Goal: Task Accomplishment & Management: Manage account settings

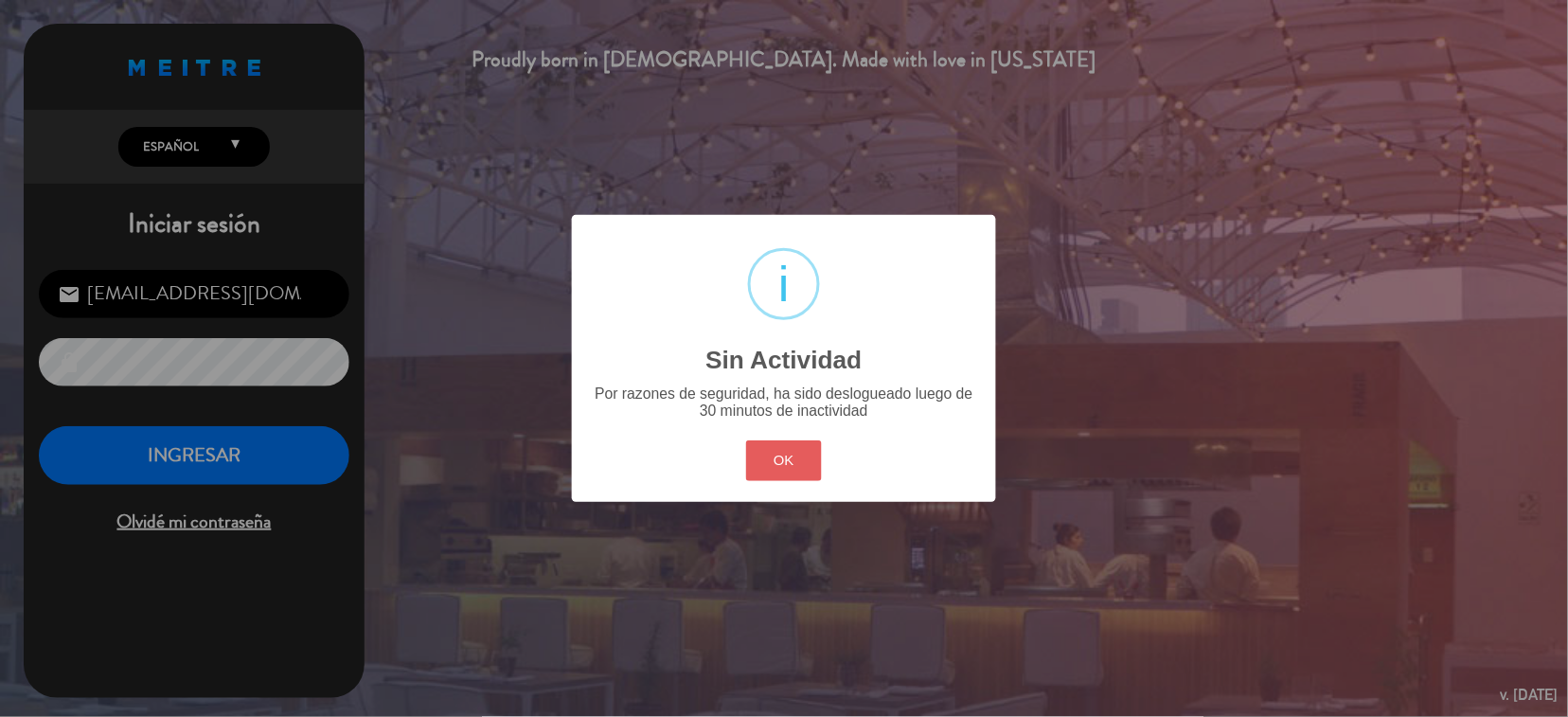
click at [771, 459] on button "OK" at bounding box center [784, 461] width 77 height 41
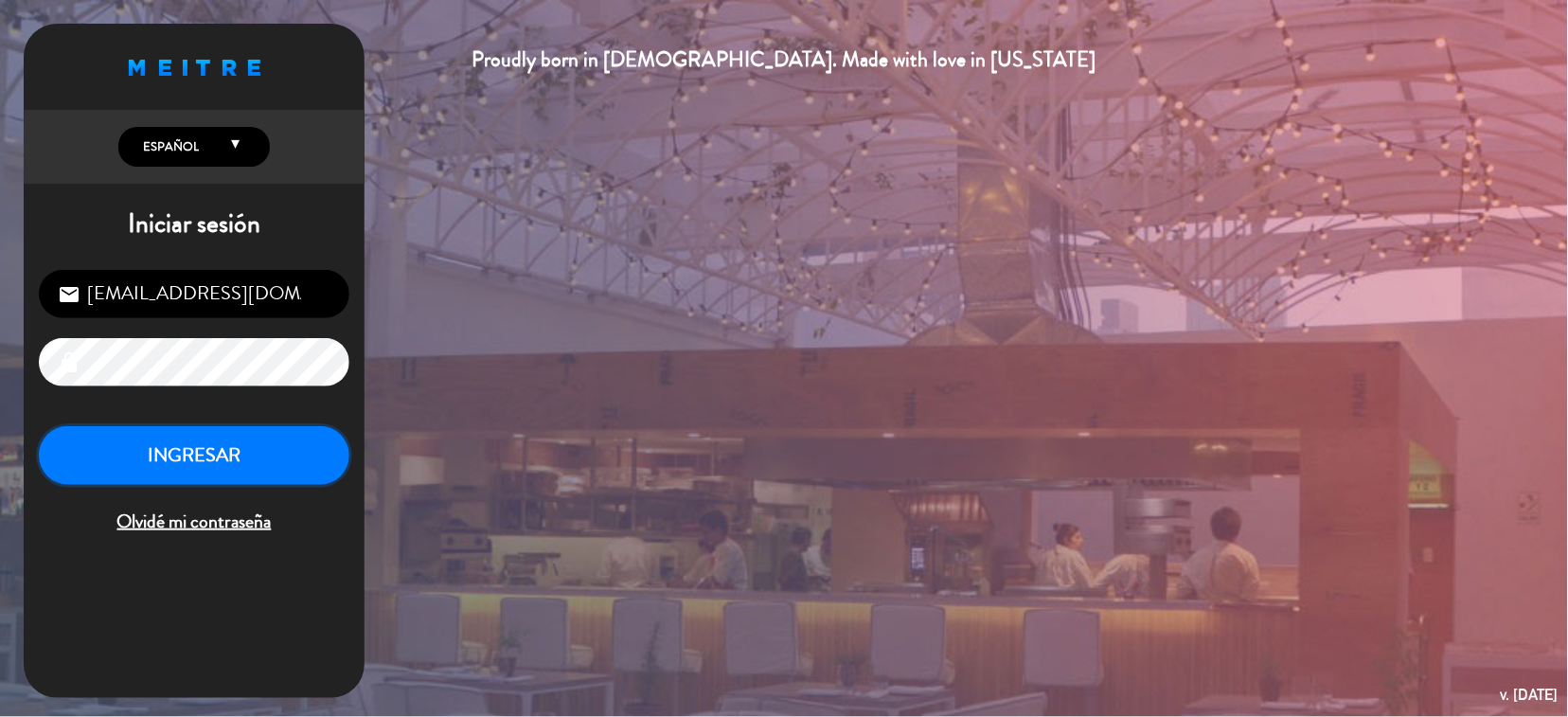
click at [273, 460] on button "INGRESAR" at bounding box center [194, 455] width 311 height 60
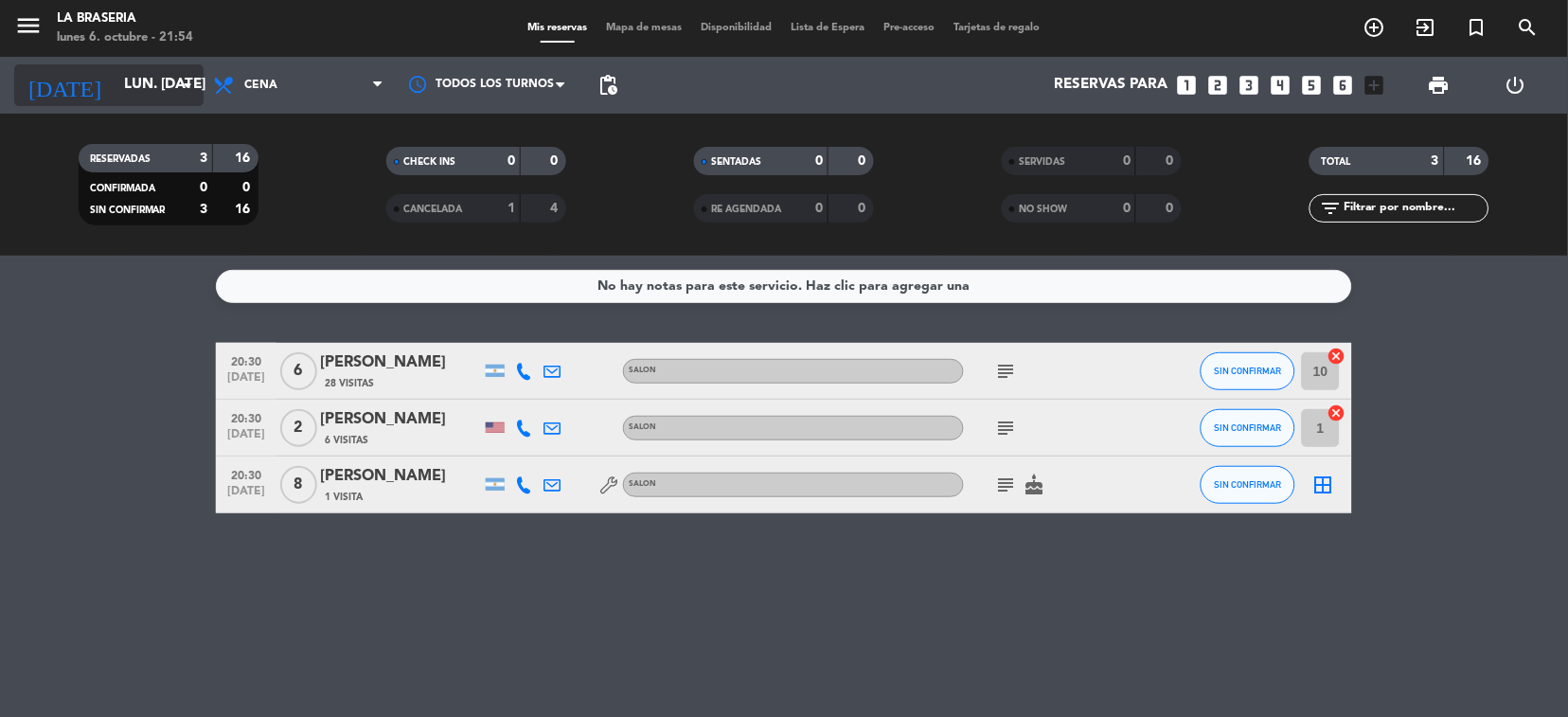
click at [187, 87] on icon "arrow_drop_down" at bounding box center [187, 85] width 22 height 22
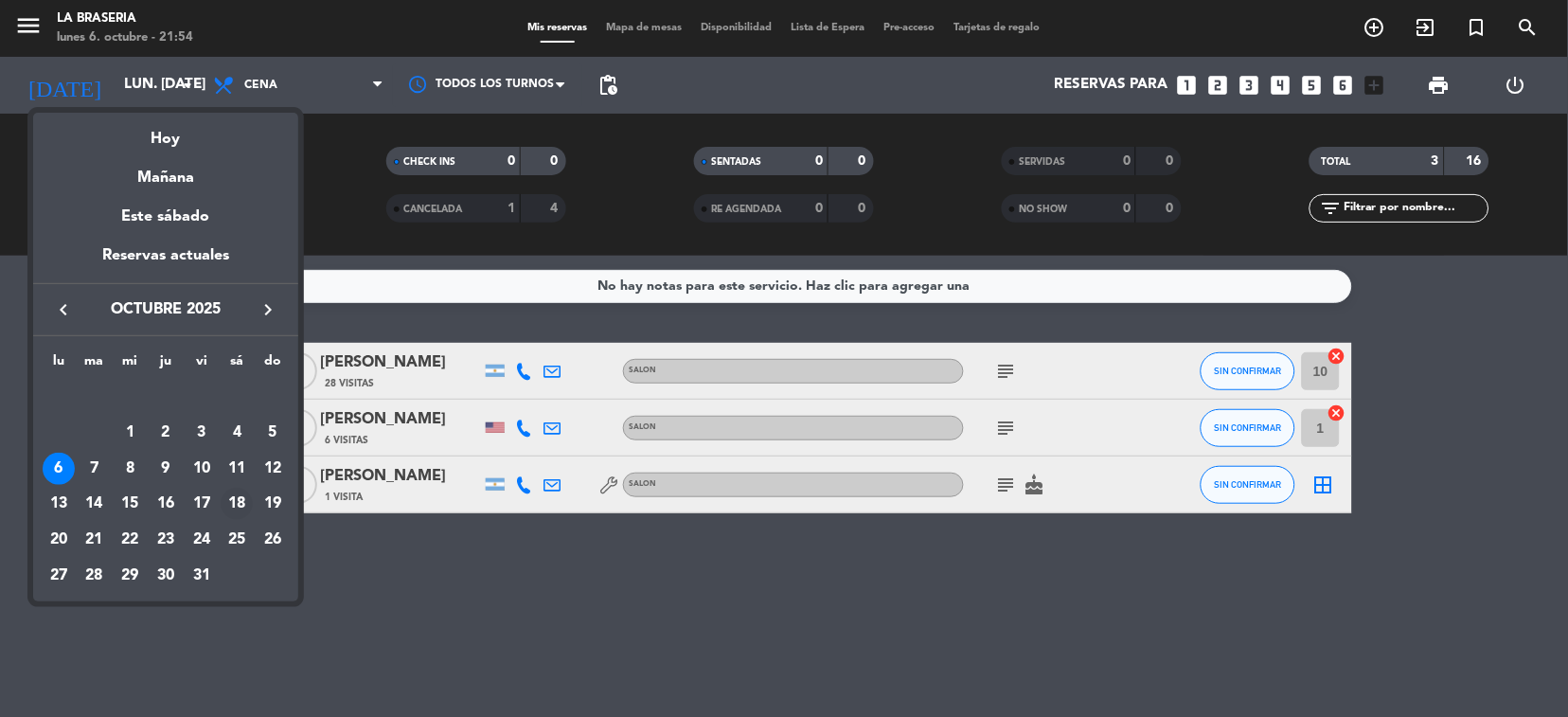
click at [232, 503] on div "18" at bounding box center [236, 503] width 32 height 32
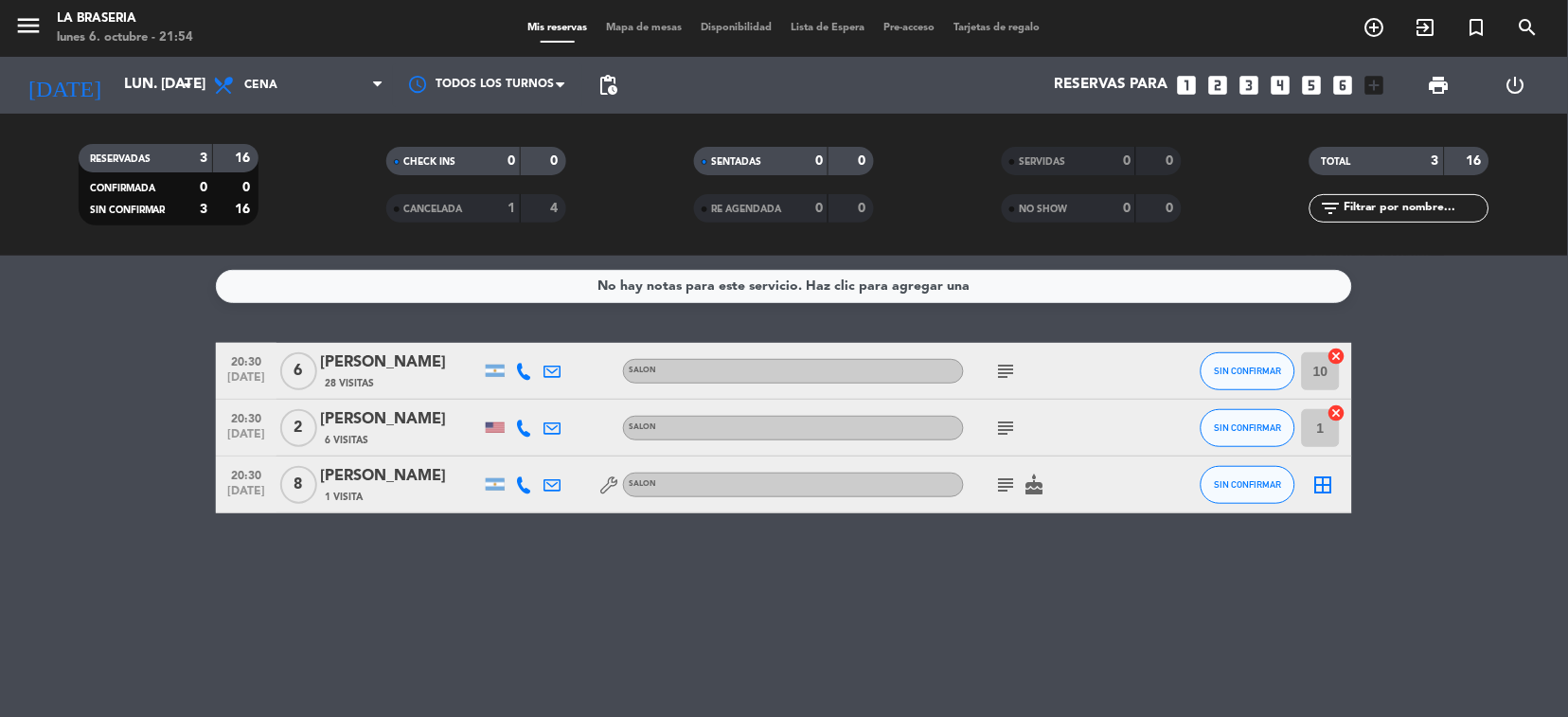
type input "sáb. [DATE]"
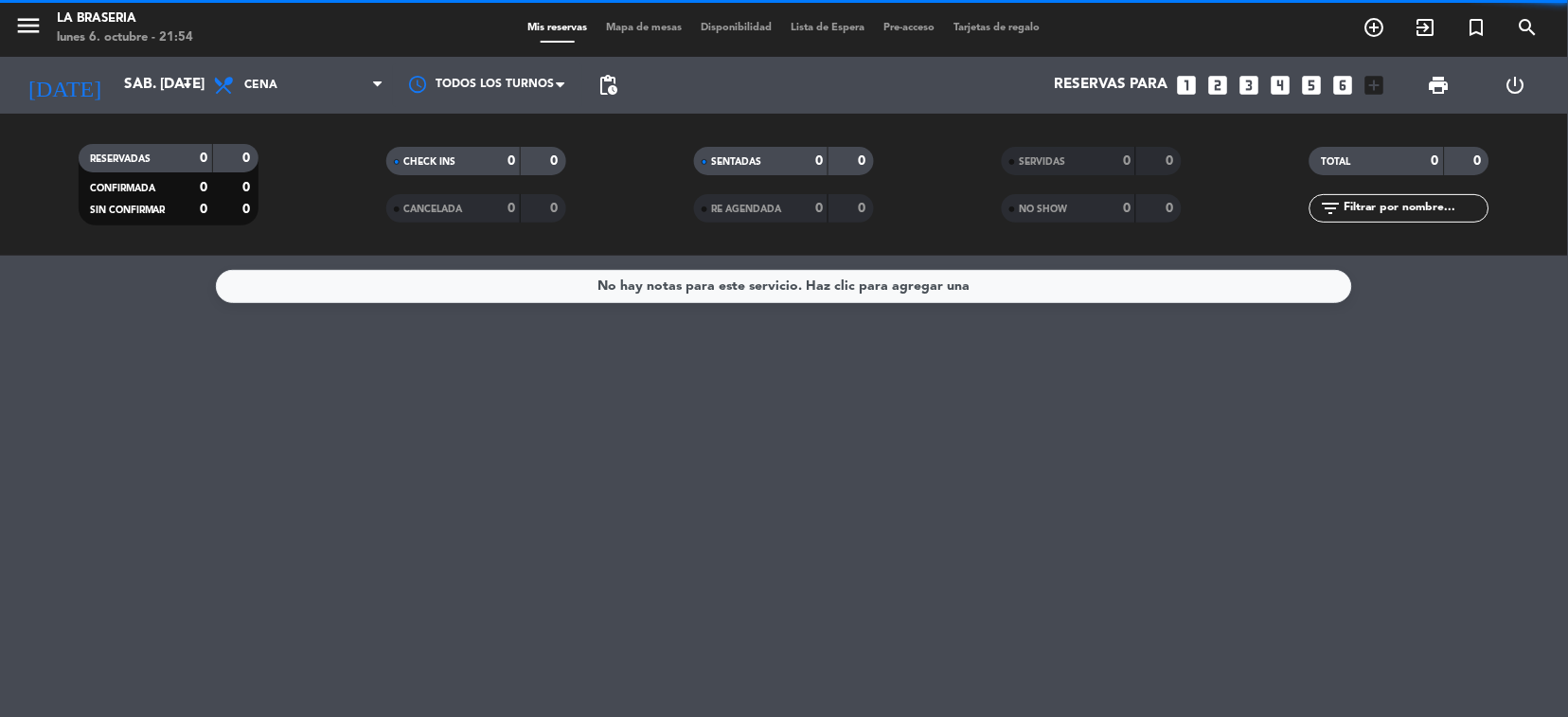
click at [365, 79] on span "Cena" at bounding box center [298, 85] width 190 height 42
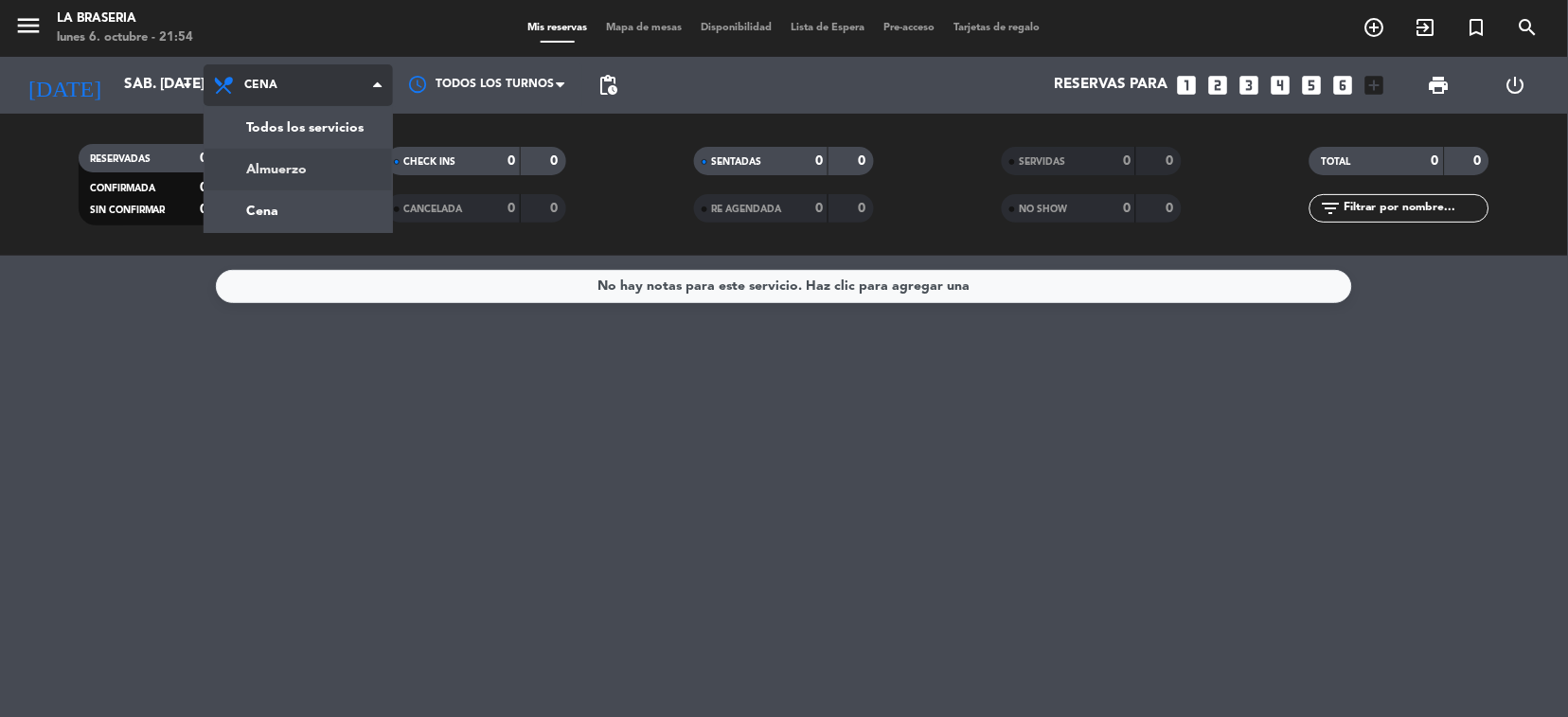
click at [330, 155] on div "menu La Braseria lunes 6. octubre - 21:54 Mis reservas Mapa de mesas Disponibil…" at bounding box center [784, 128] width 1568 height 256
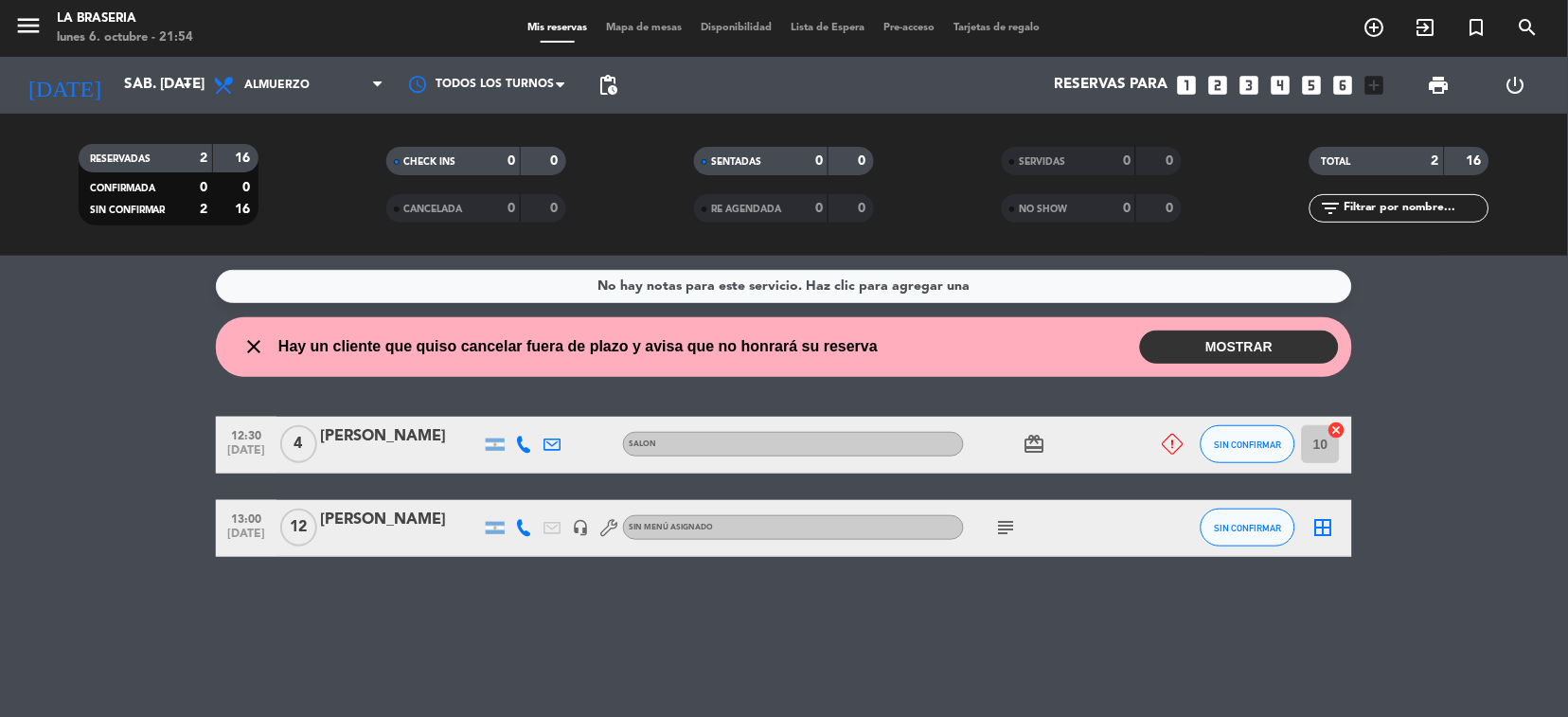
click at [1213, 353] on button "MOSTRAR" at bounding box center [1240, 347] width 199 height 33
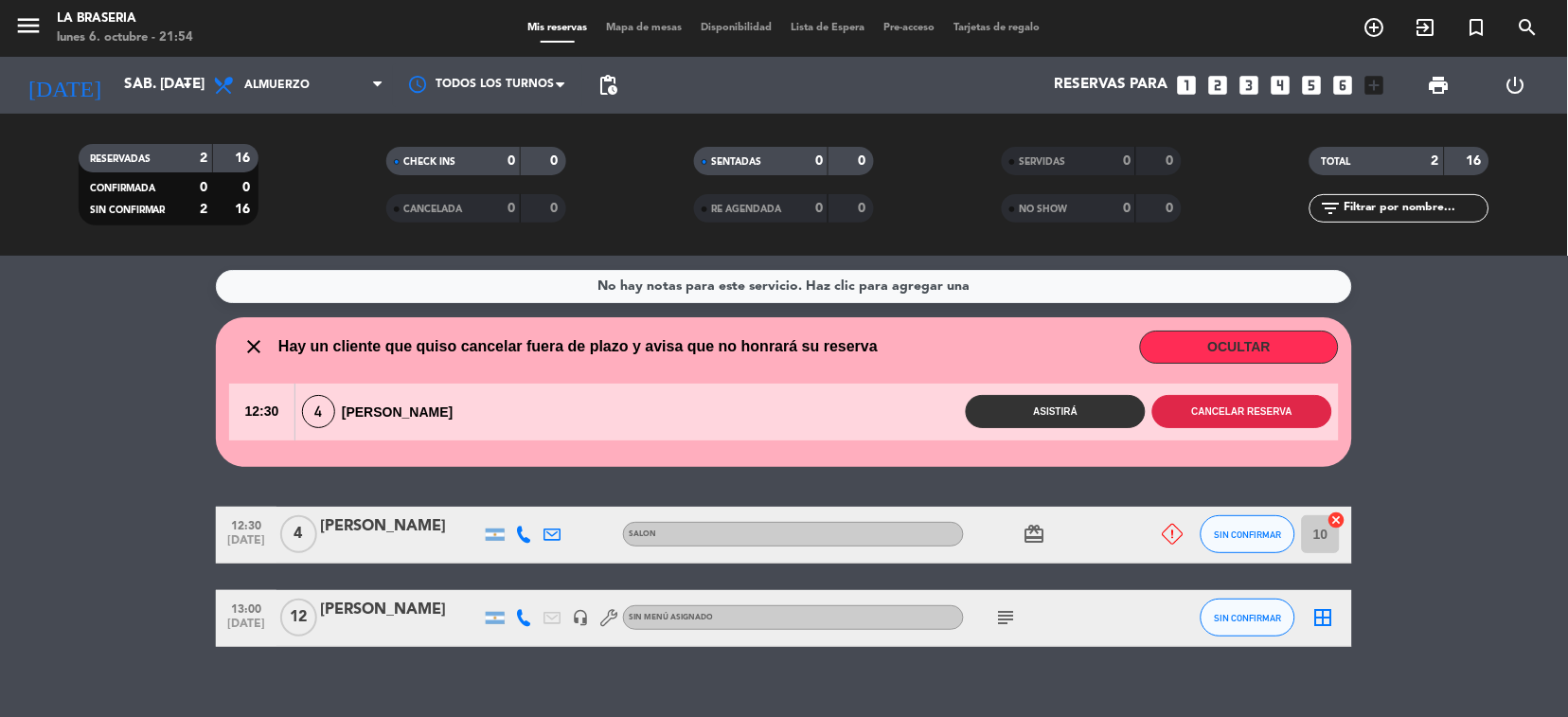
click at [1247, 416] on button "Cancelar reserva" at bounding box center [1243, 411] width 180 height 33
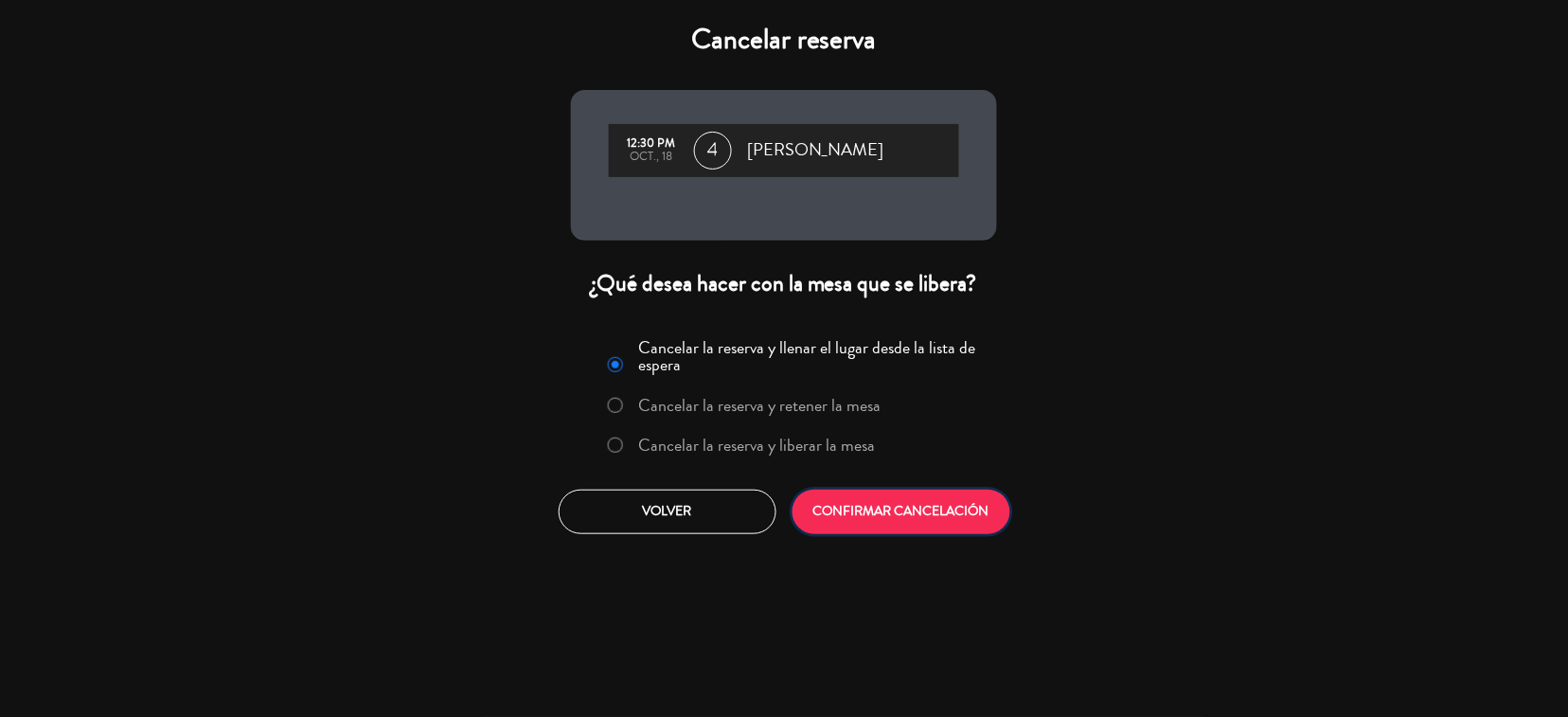
click at [911, 511] on button "CONFIRMAR CANCELACIÓN" at bounding box center [901, 512] width 218 height 45
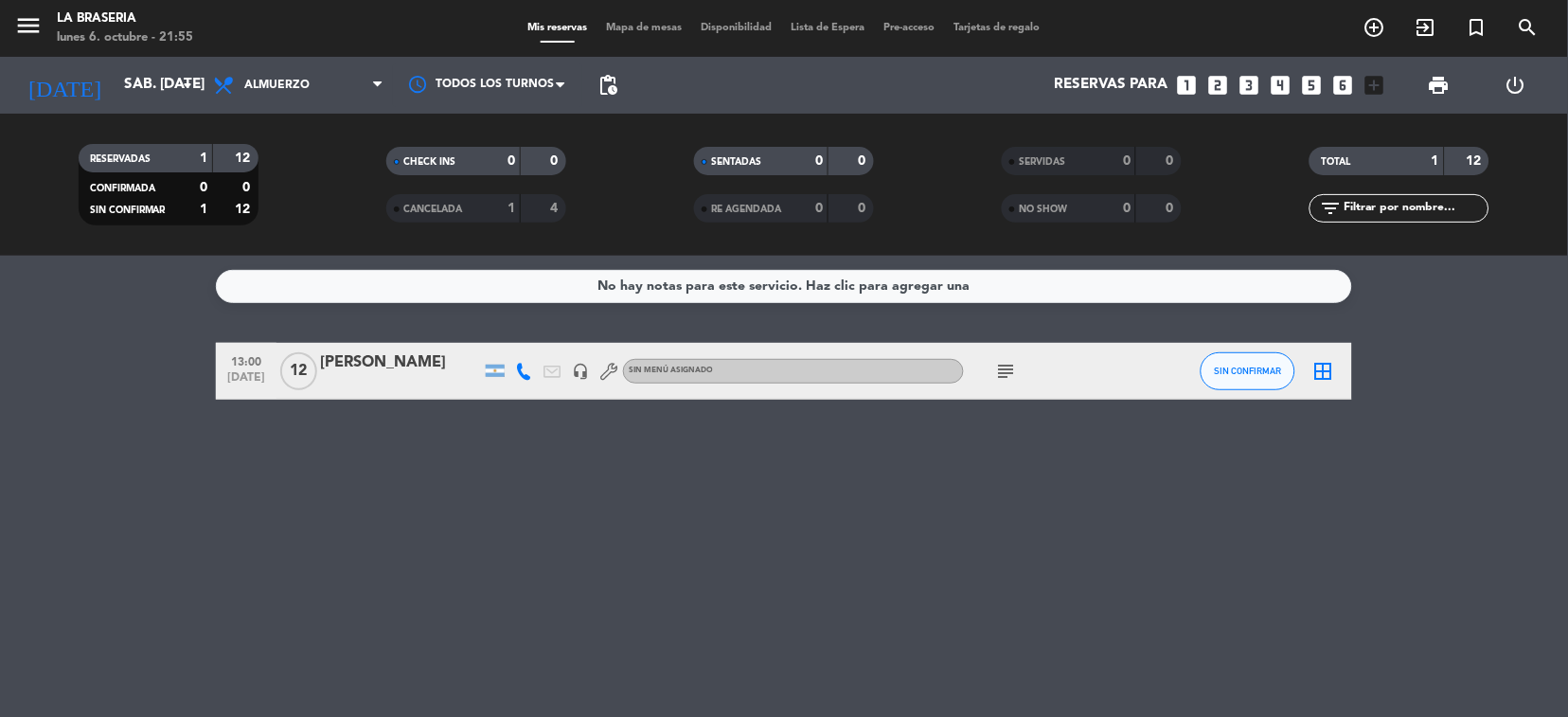
click at [1006, 359] on icon "subject" at bounding box center [1006, 370] width 22 height 22
